Goal: Register for event/course

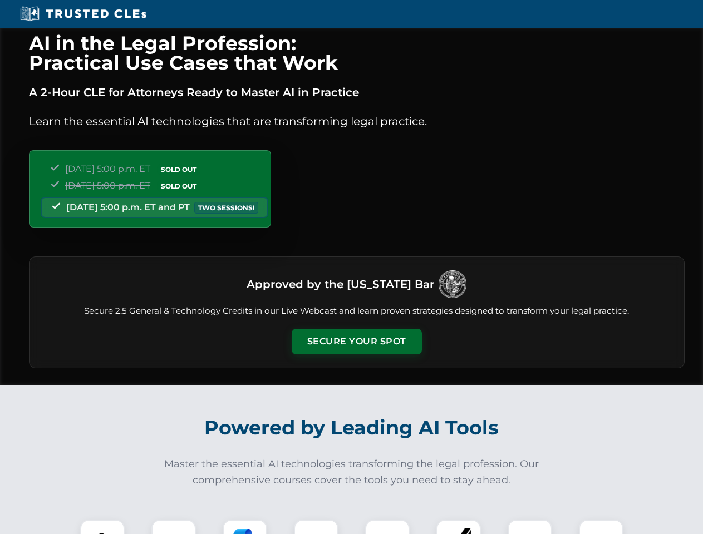
click at [356, 342] on button "Secure Your Spot" at bounding box center [357, 342] width 130 height 26
click at [102, 527] on img at bounding box center [102, 542] width 32 height 32
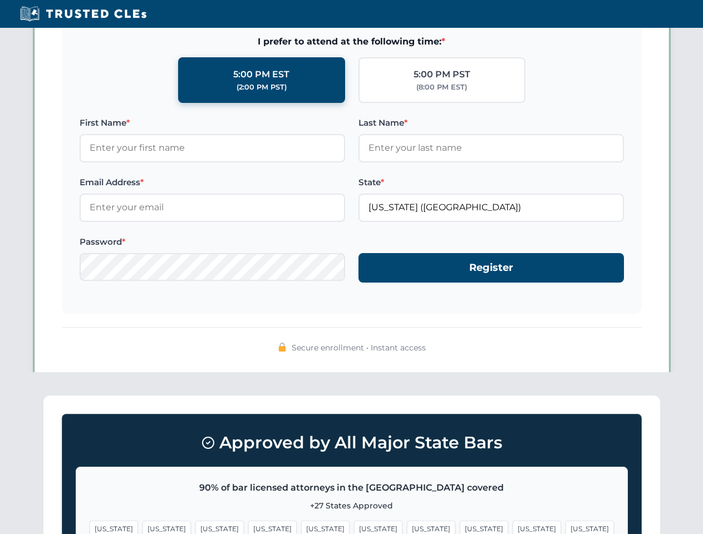
click at [407, 527] on span "[US_STATE]" at bounding box center [431, 529] width 48 height 16
click at [513, 527] on span "[US_STATE]" at bounding box center [537, 529] width 48 height 16
